Goal: Task Accomplishment & Management: Complete application form

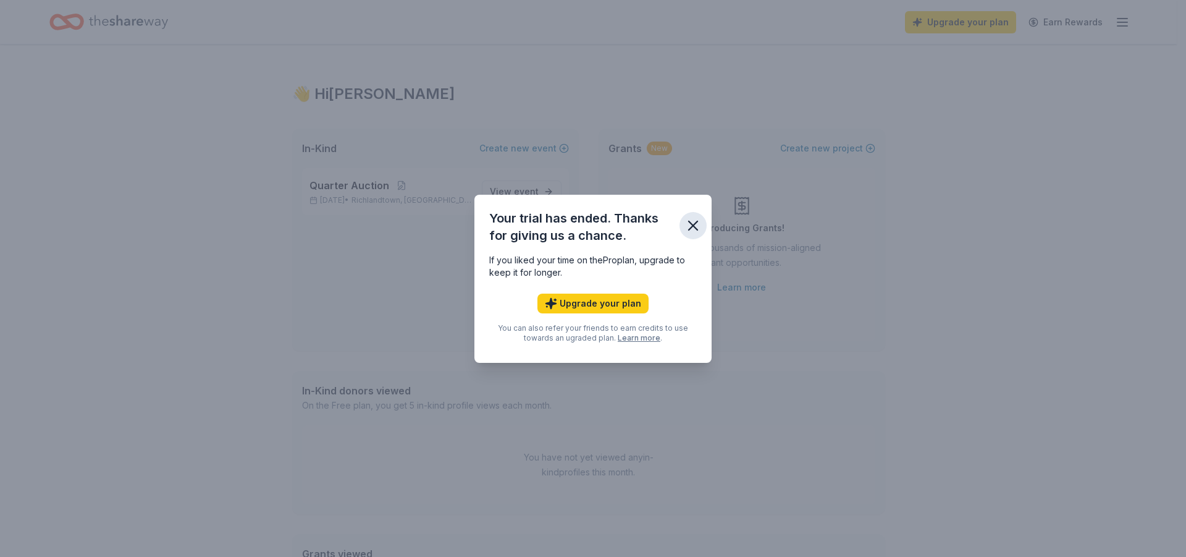
click at [691, 220] on icon "button" at bounding box center [692, 225] width 17 height 17
click at [694, 228] on icon "button" at bounding box center [692, 225] width 17 height 17
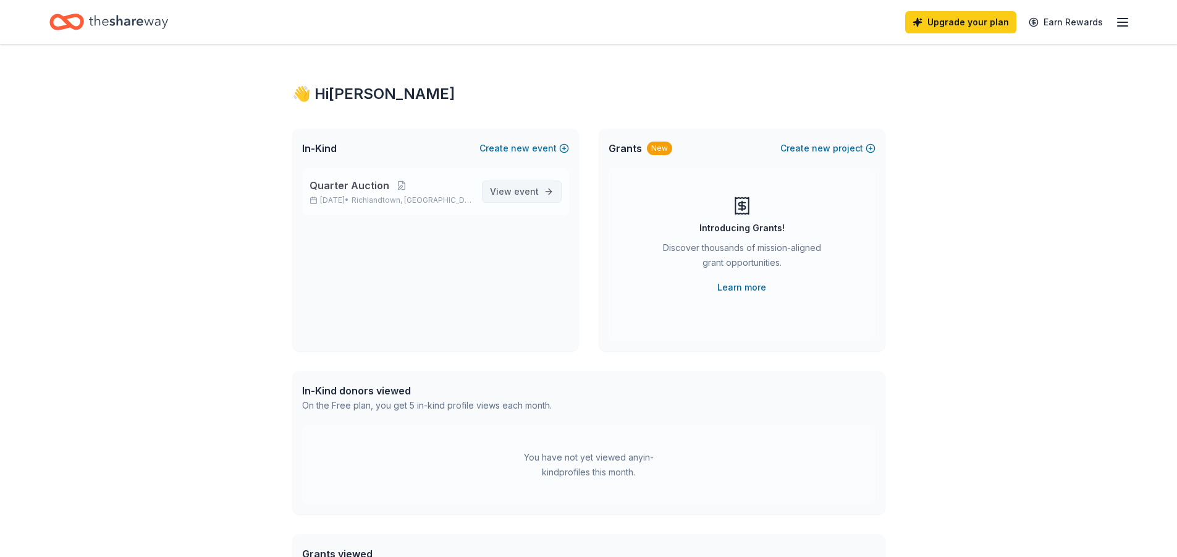
click at [534, 193] on span "event" at bounding box center [526, 191] width 25 height 11
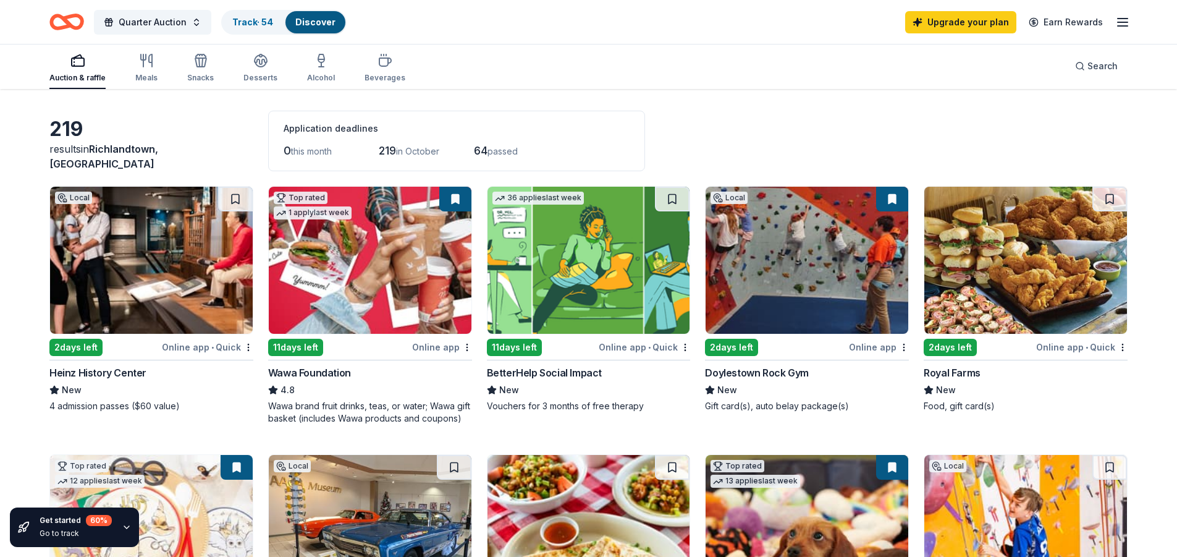
scroll to position [62, 0]
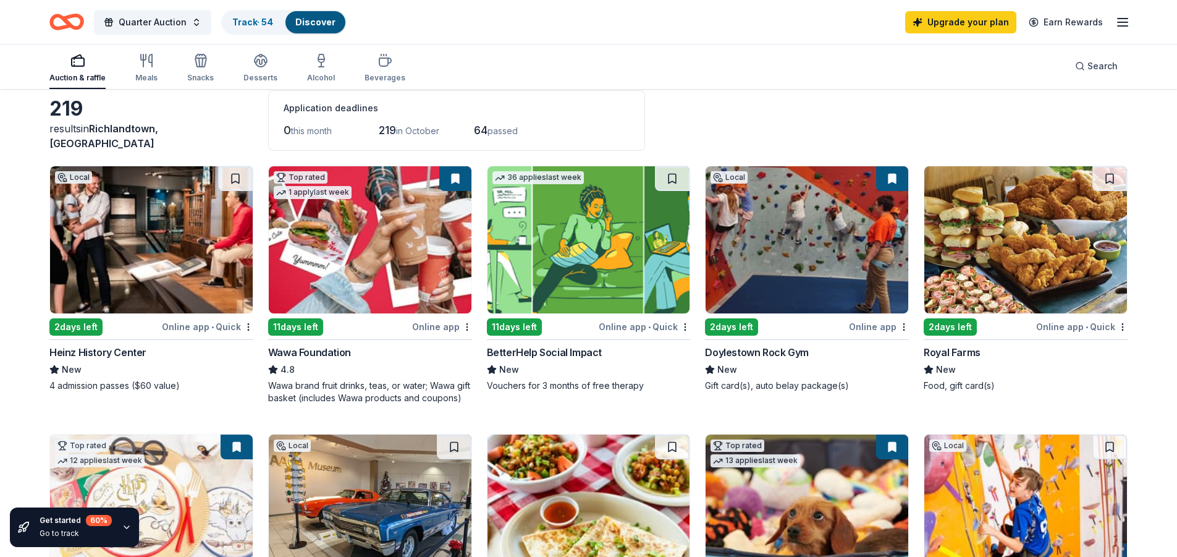
click at [765, 267] on img at bounding box center [806, 239] width 203 height 147
click at [907, 326] on html "Quarter Auction Track · 54 Discover Upgrade your plan Earn Rewards Auction & ra…" at bounding box center [588, 216] width 1177 height 557
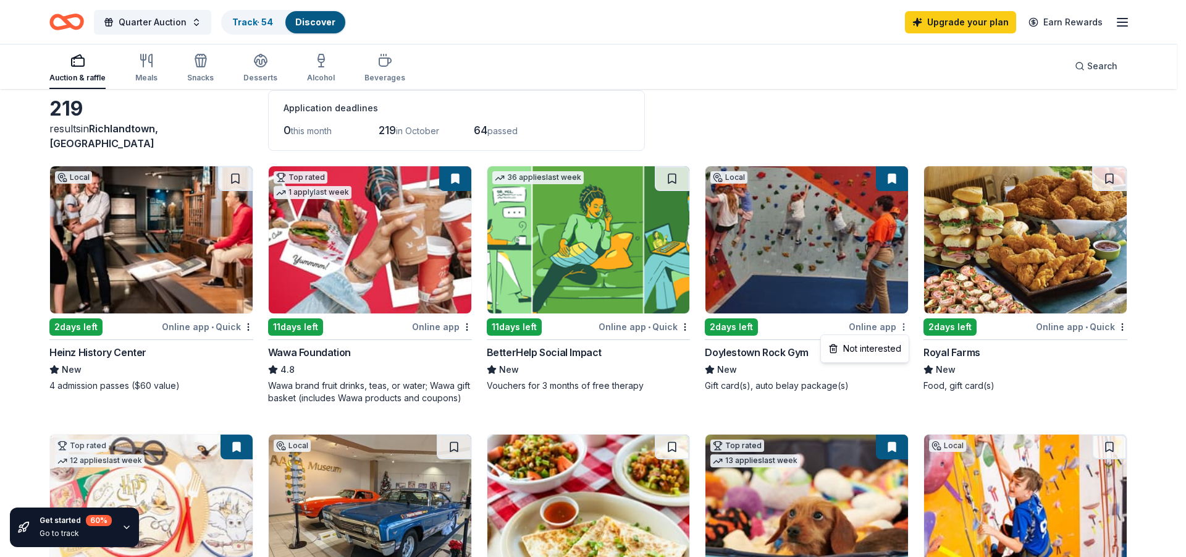
click at [902, 326] on html "Quarter Auction Track · 54 Discover Upgrade your plan Earn Rewards Auction & ra…" at bounding box center [593, 216] width 1186 height 557
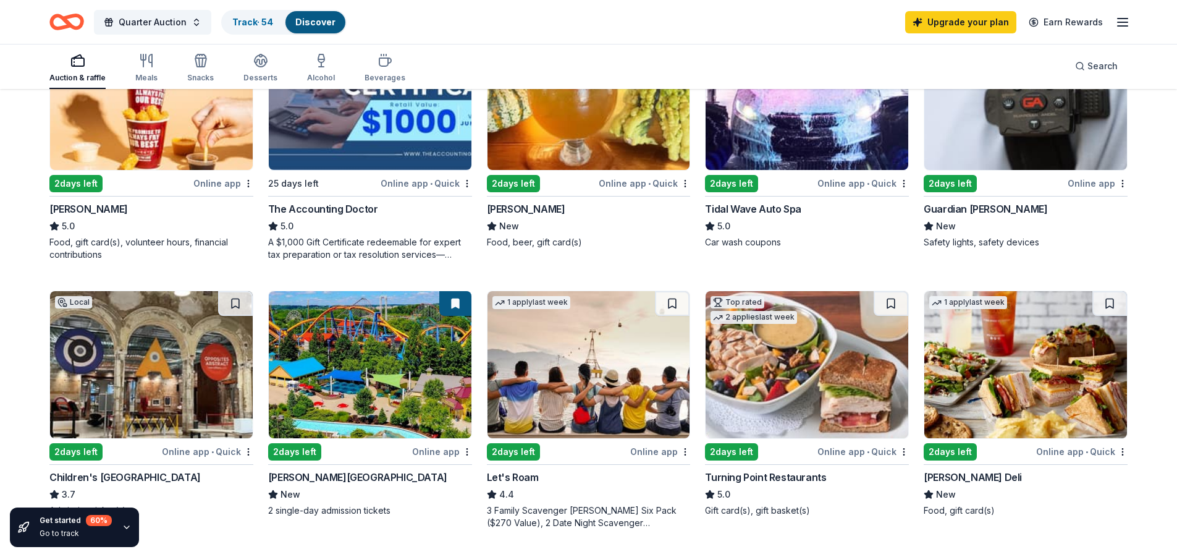
scroll to position [926, 0]
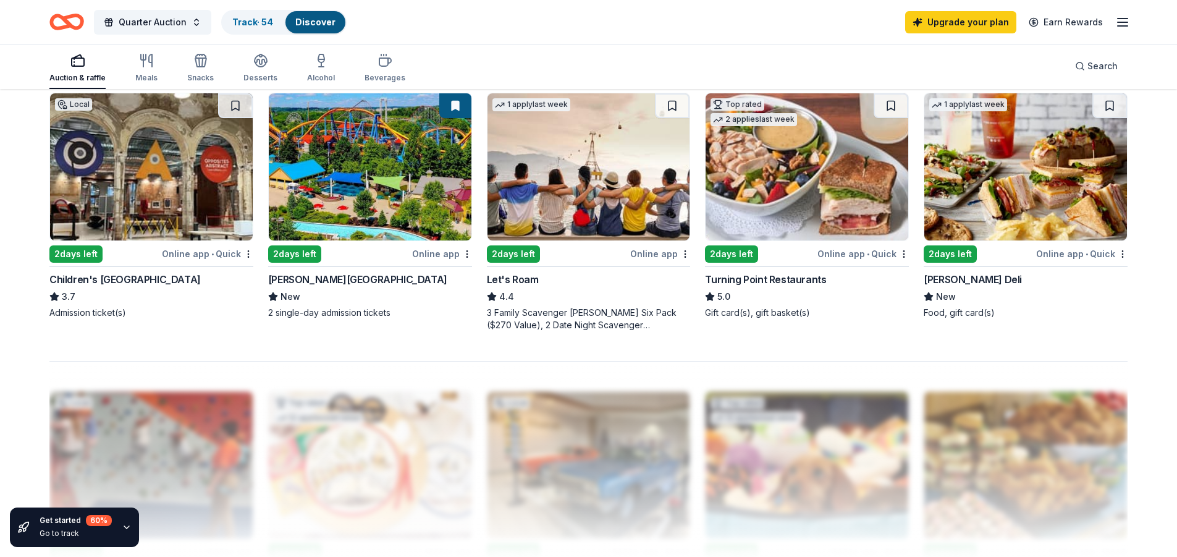
click at [367, 164] on img at bounding box center [370, 166] width 203 height 147
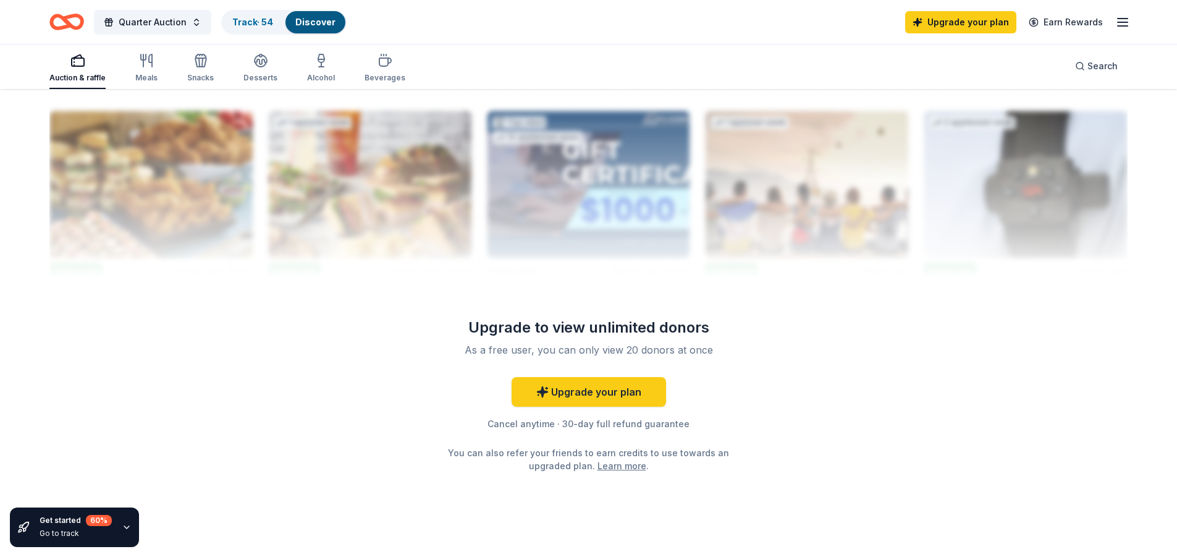
scroll to position [1226, 0]
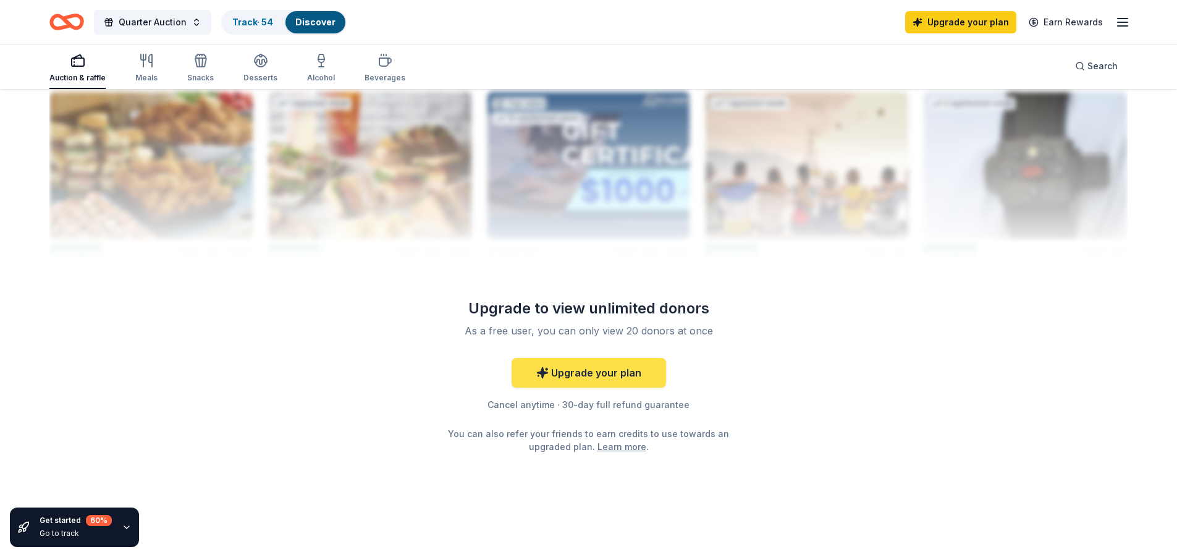
click at [623, 374] on link "Upgrade your plan" at bounding box center [588, 373] width 154 height 30
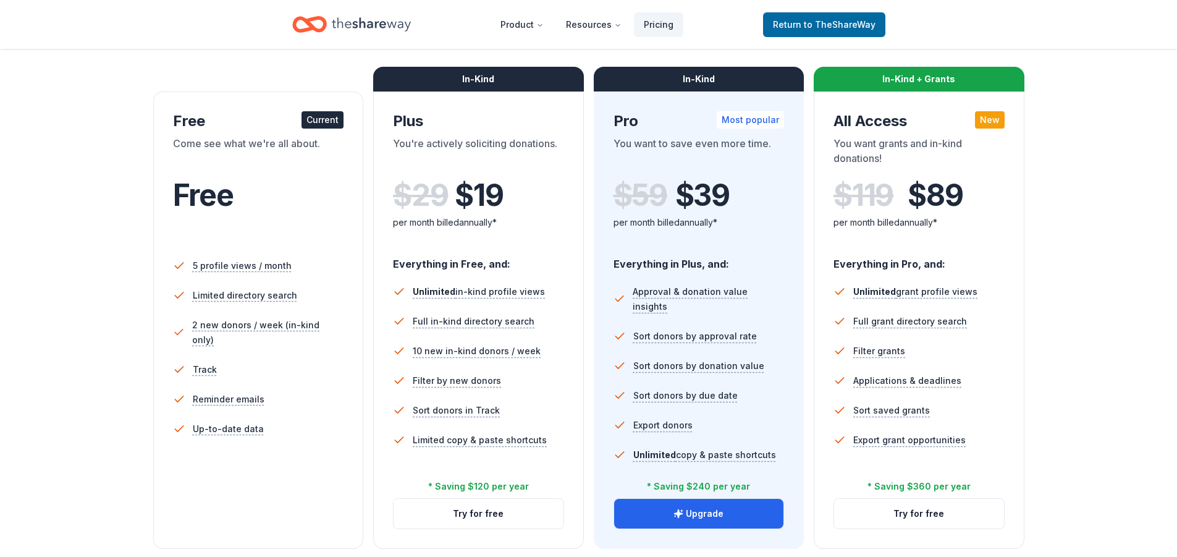
scroll to position [185, 0]
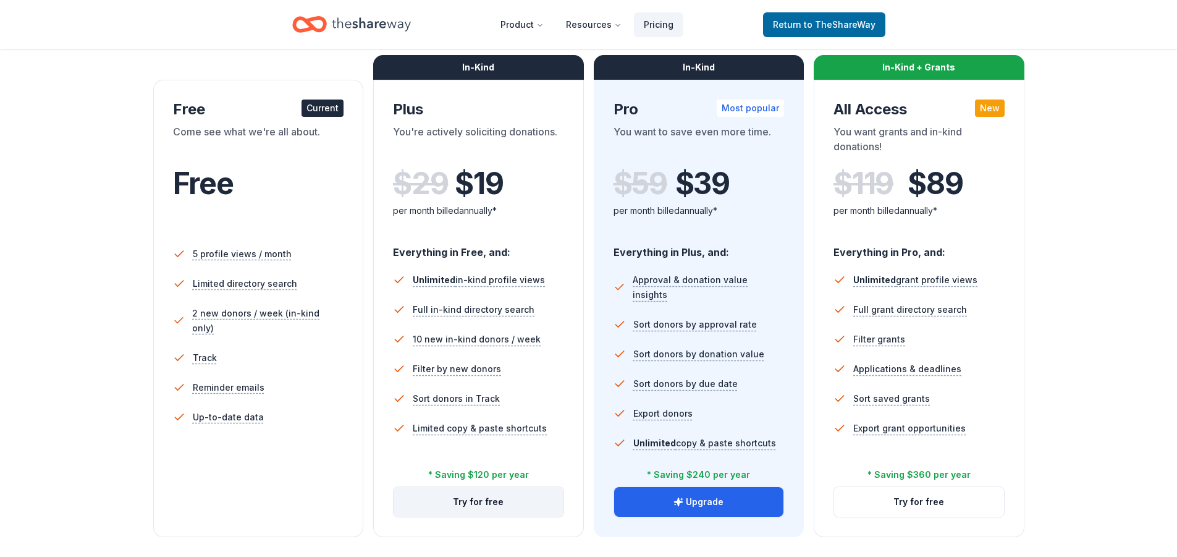
click at [515, 501] on button "Try for free" at bounding box center [478, 502] width 170 height 30
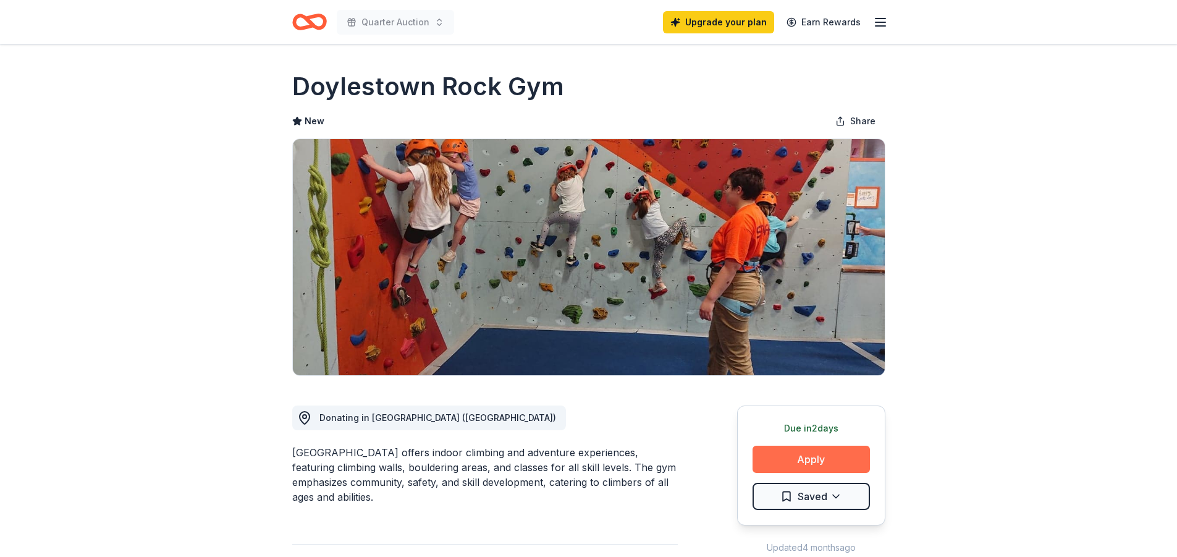
click at [817, 462] on button "Apply" at bounding box center [810, 458] width 117 height 27
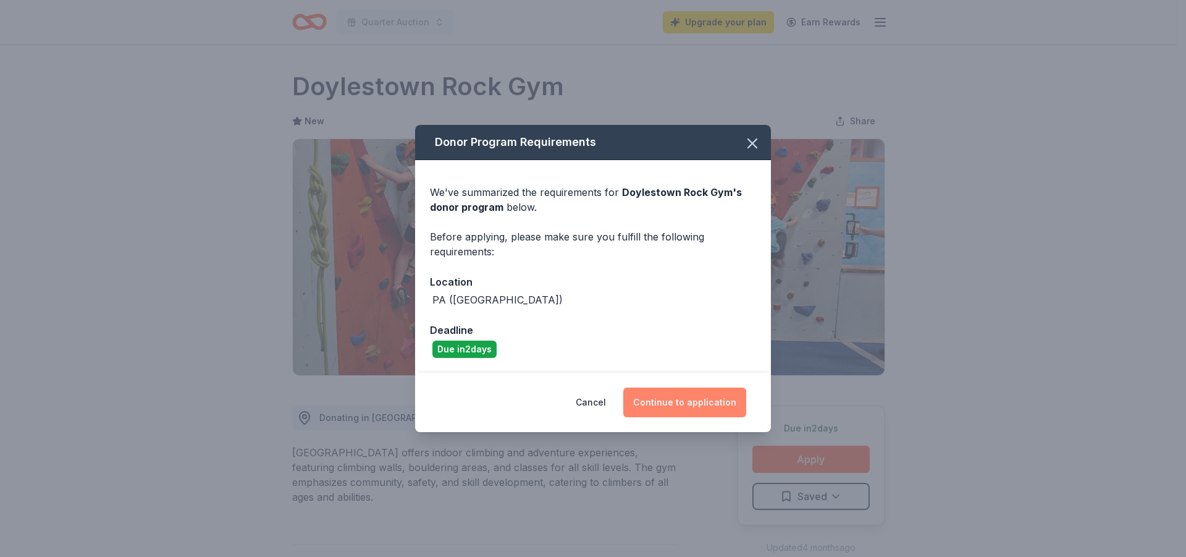
click at [699, 403] on button "Continue to application" at bounding box center [684, 402] width 123 height 30
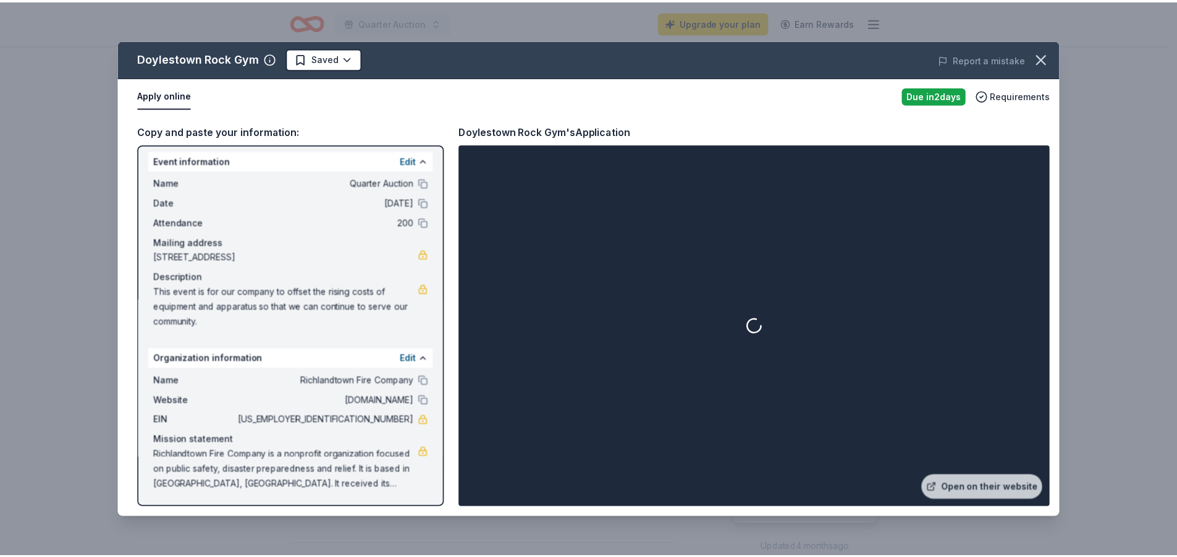
scroll to position [5, 0]
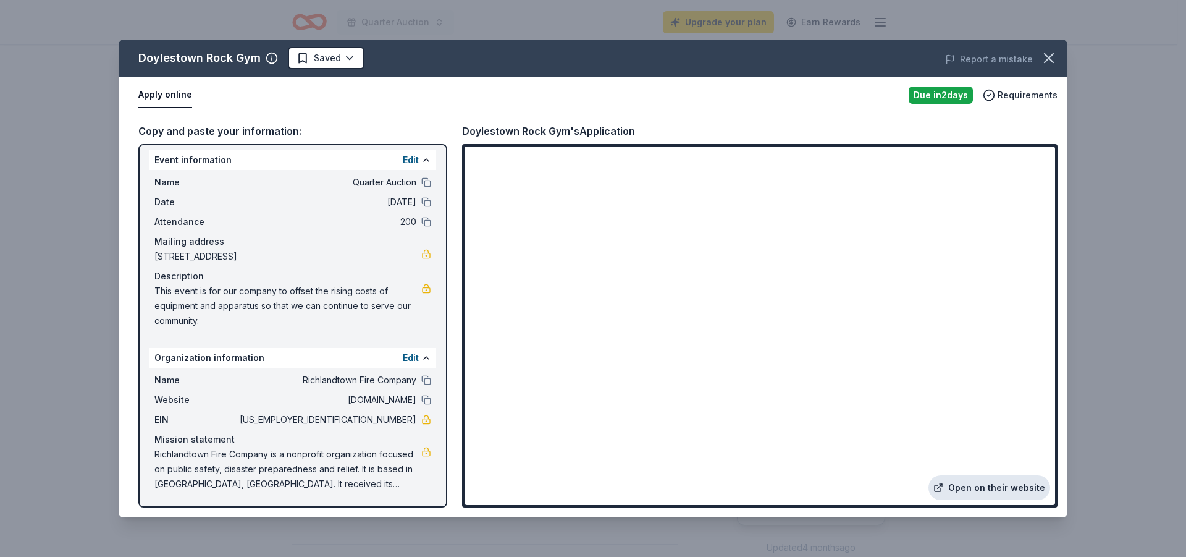
click at [979, 482] on link "Open on their website" at bounding box center [989, 487] width 122 height 25
click at [1056, 57] on icon "button" at bounding box center [1048, 57] width 17 height 17
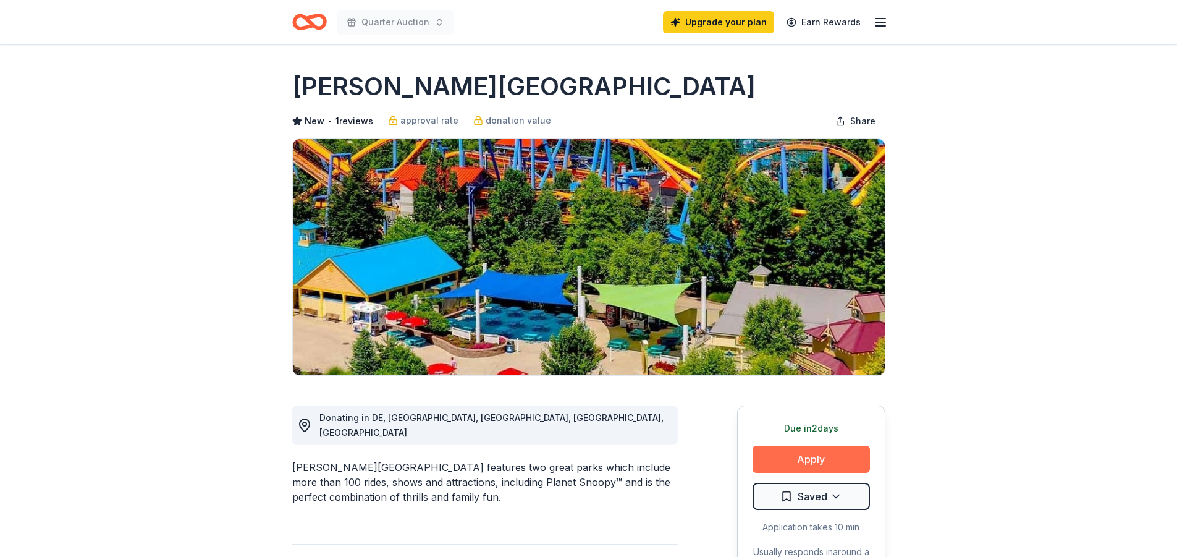
click at [805, 462] on button "Apply" at bounding box center [810, 458] width 117 height 27
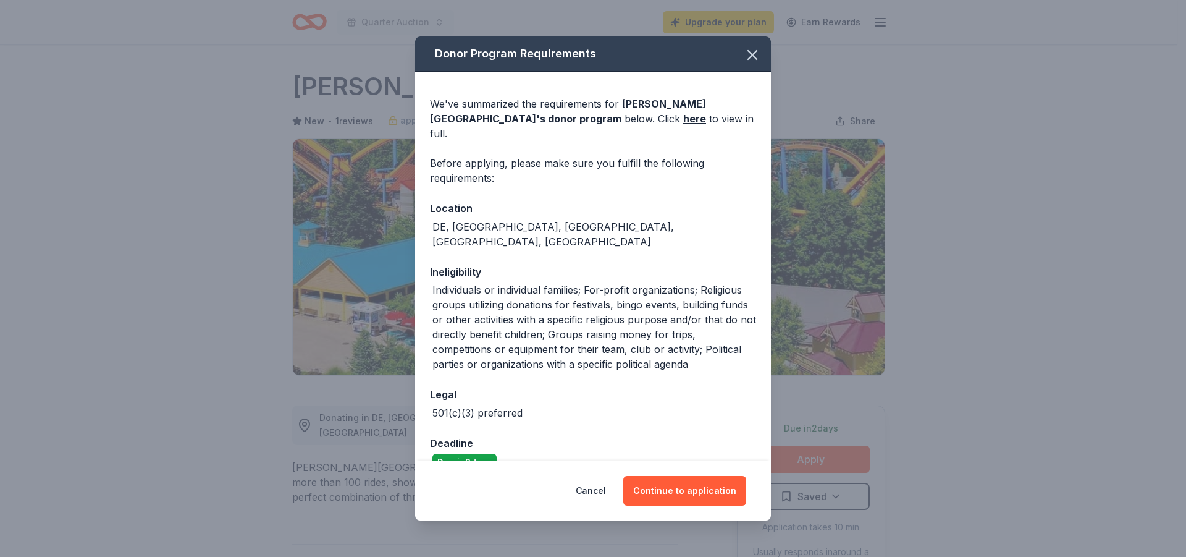
scroll to position [92, 0]
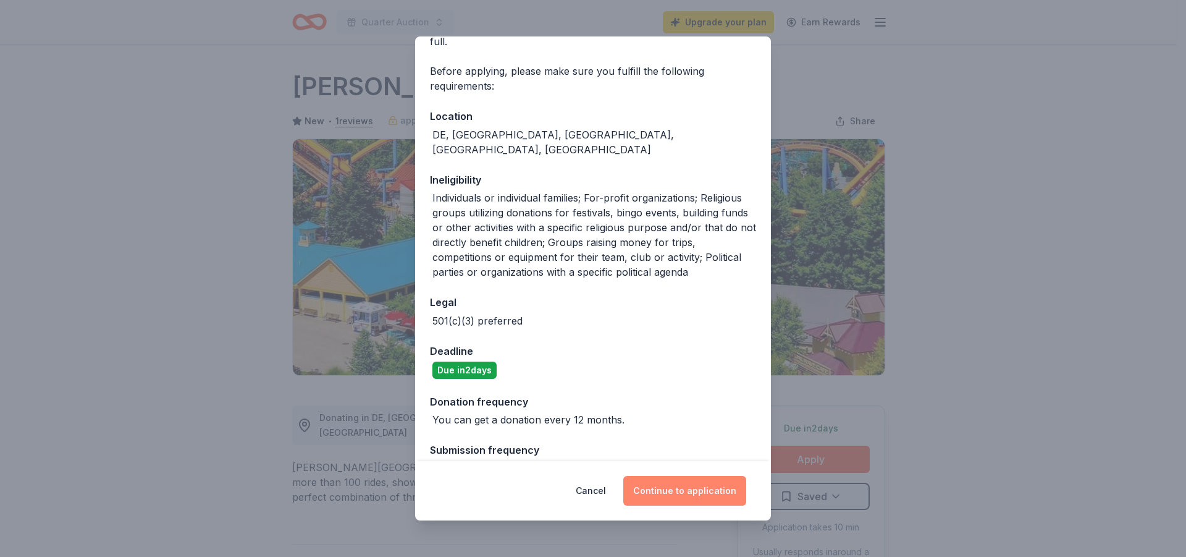
click at [670, 490] on button "Continue to application" at bounding box center [684, 491] width 123 height 30
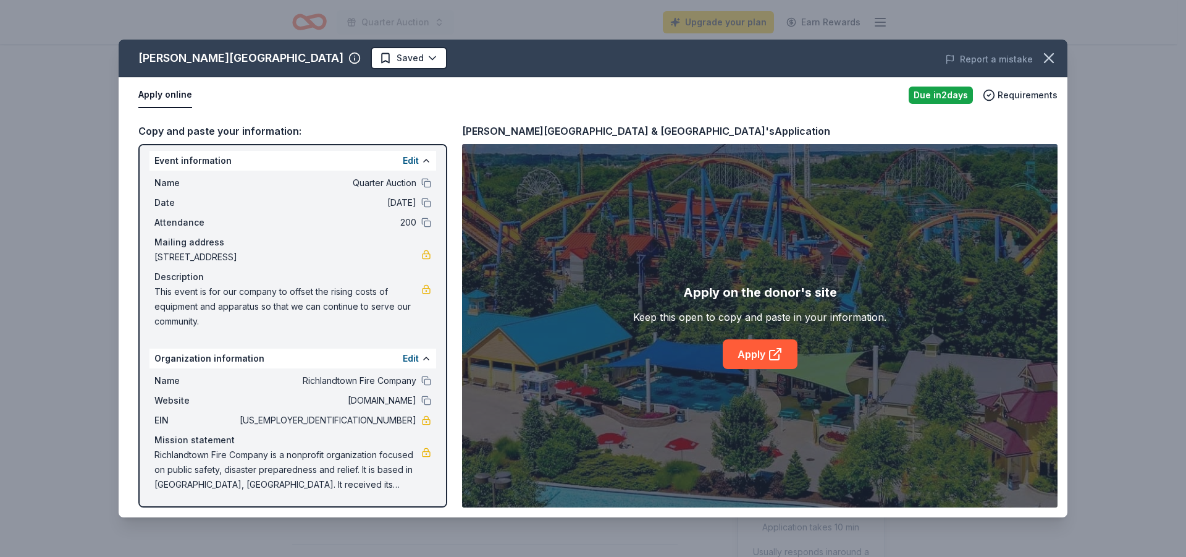
scroll to position [5, 0]
click at [749, 356] on link "Apply" at bounding box center [760, 354] width 75 height 30
